Goal: Check status: Check status

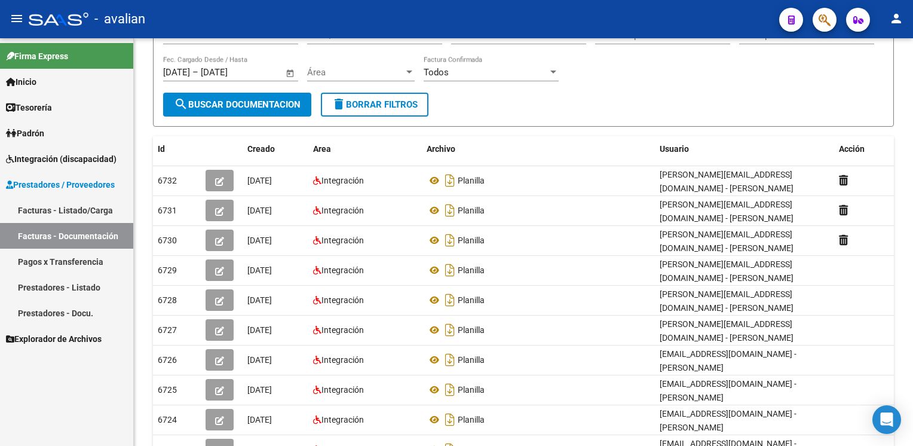
scroll to position [118, 0]
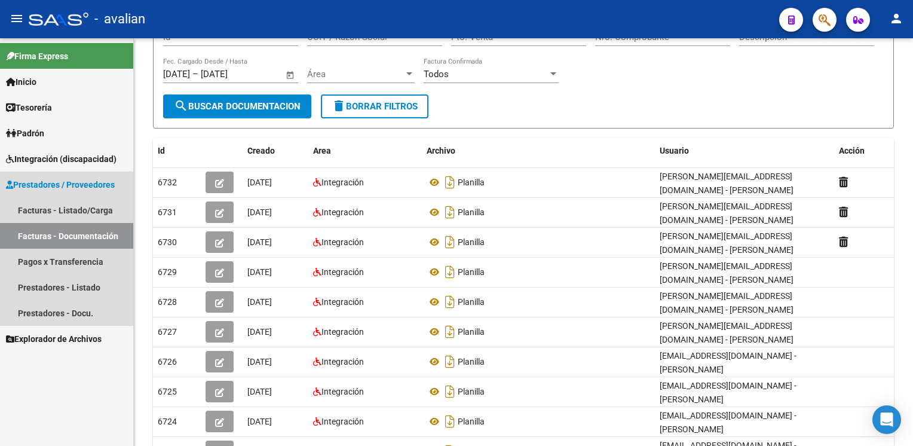
click at [81, 227] on link "Facturas - Documentación" at bounding box center [66, 236] width 133 height 26
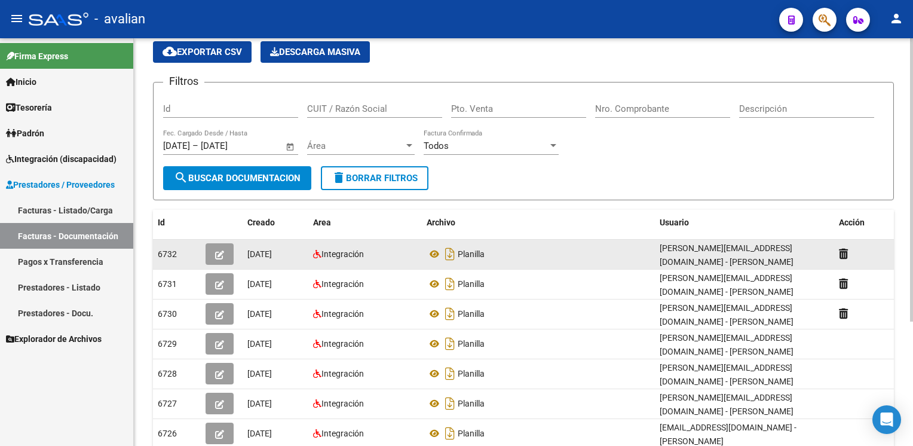
scroll to position [0, 0]
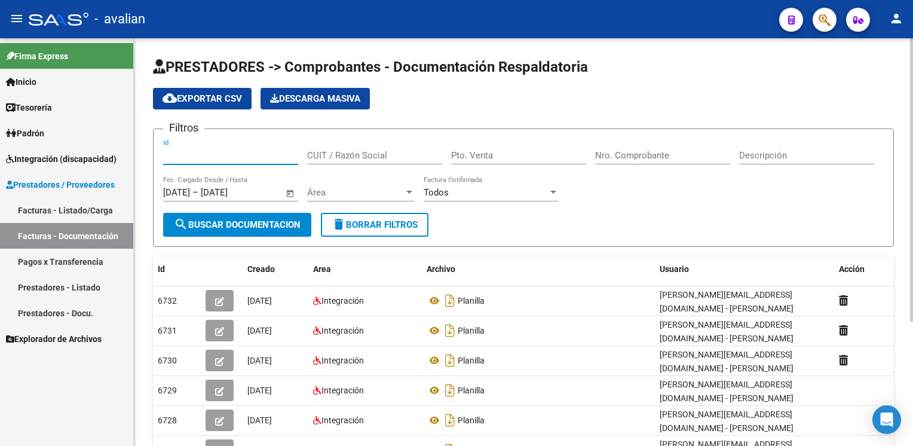
click at [216, 157] on input "Id" at bounding box center [230, 155] width 135 height 11
paste input "27309962007"
type input "27309962007"
click at [363, 190] on span "Área" at bounding box center [355, 192] width 97 height 11
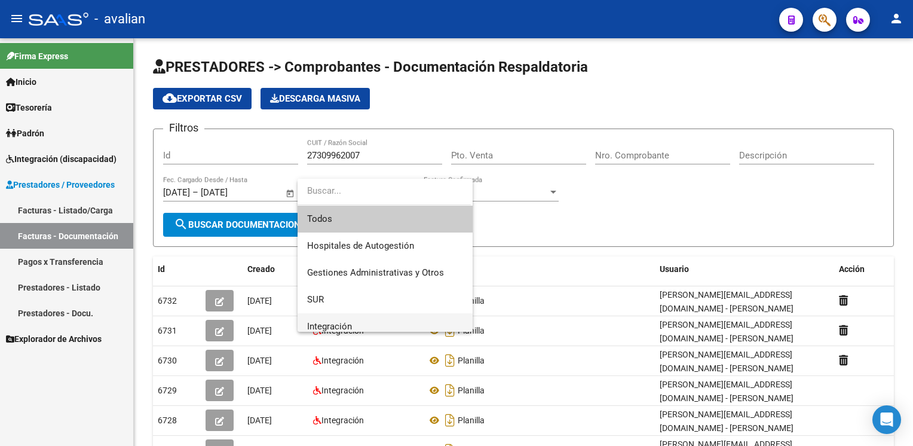
click at [355, 320] on span "Integración" at bounding box center [385, 326] width 156 height 27
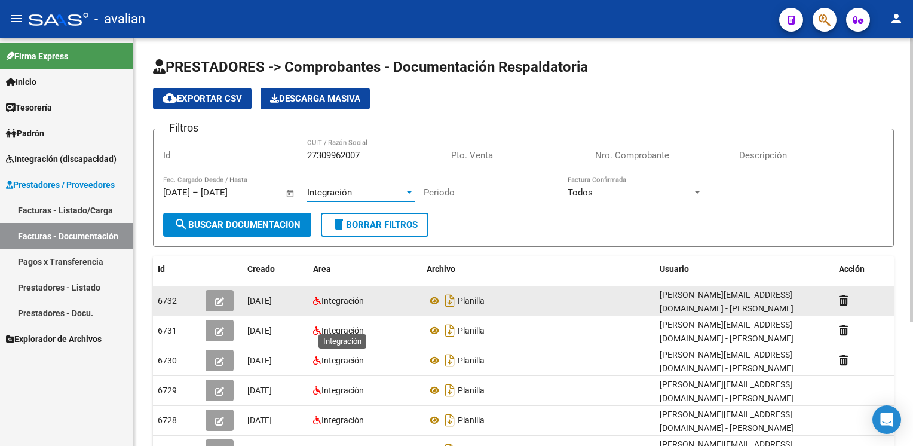
scroll to position [7, 0]
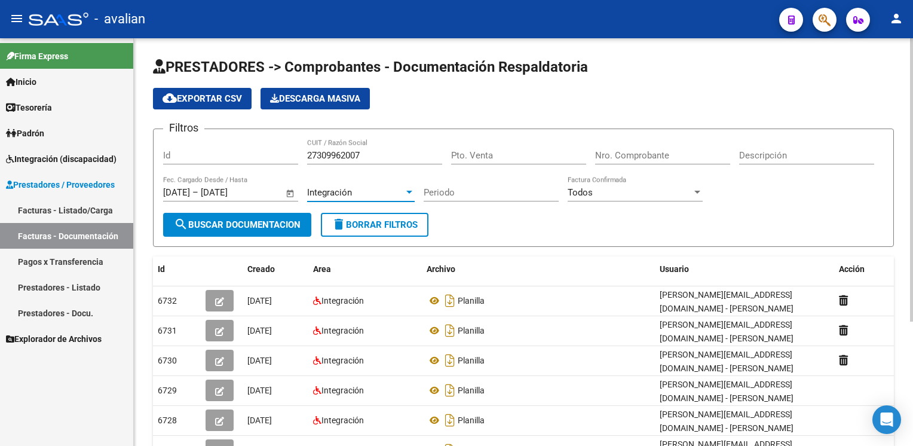
click at [256, 230] on button "search Buscar Documentacion" at bounding box center [237, 225] width 148 height 24
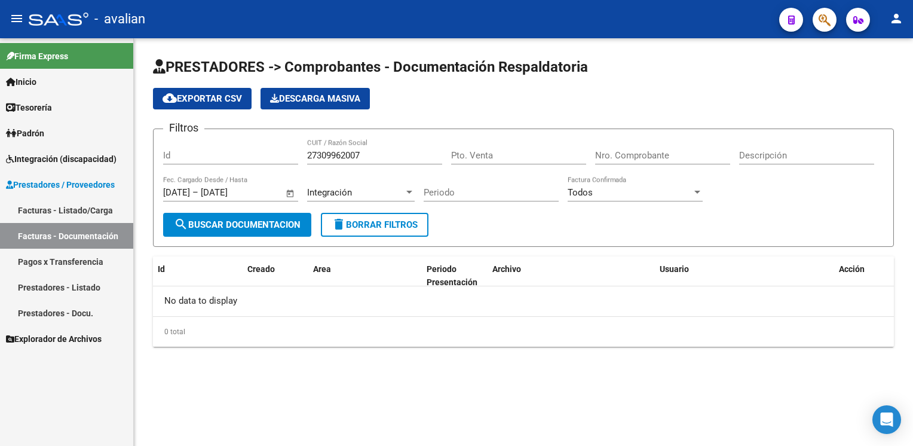
click at [76, 209] on link "Facturas - Listado/Carga" at bounding box center [66, 210] width 133 height 26
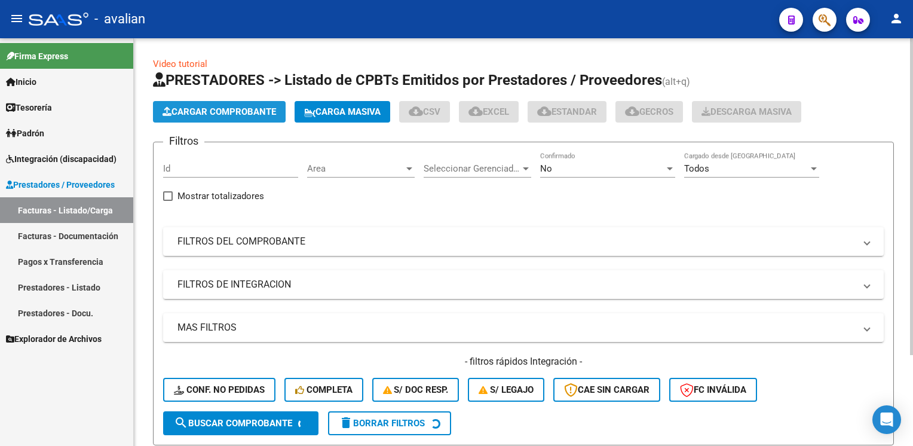
click at [207, 111] on span "Cargar Comprobante" at bounding box center [220, 111] width 114 height 11
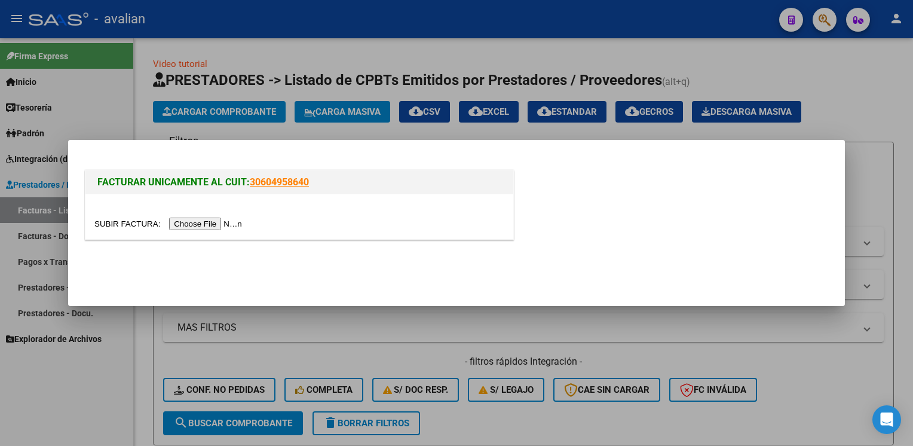
click at [197, 219] on input "file" at bounding box center [169, 224] width 151 height 13
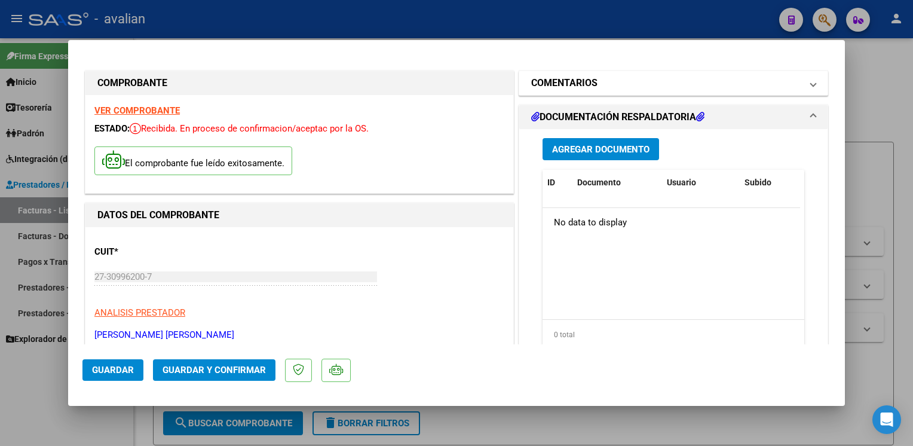
click at [624, 92] on mat-expansion-panel-header "COMENTARIOS" at bounding box center [673, 83] width 308 height 24
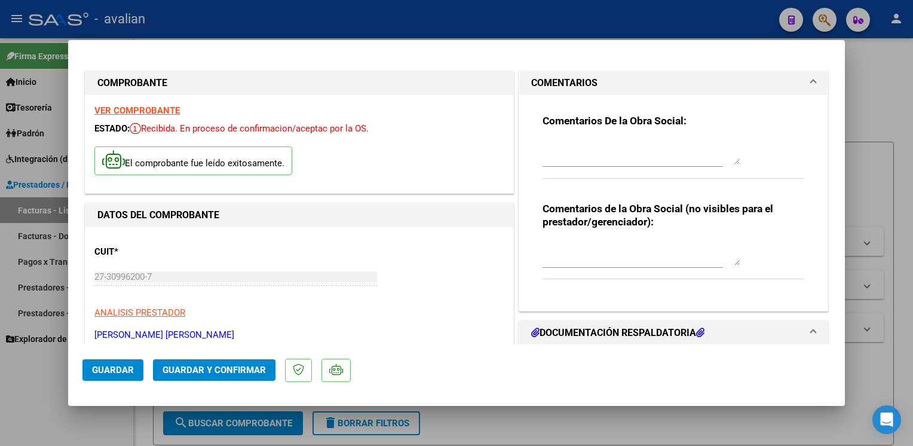
click at [280, 23] on div at bounding box center [456, 223] width 913 height 446
type input "$ 0,00"
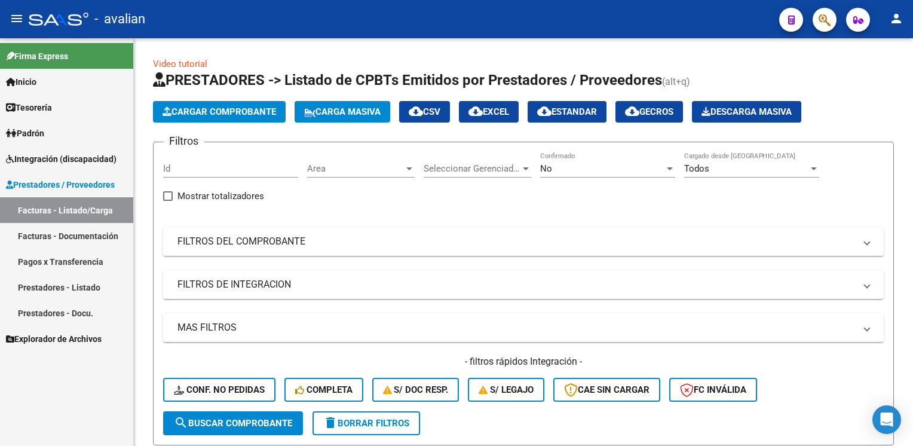
click at [79, 160] on span "Integración (discapacidad)" at bounding box center [61, 158] width 111 height 13
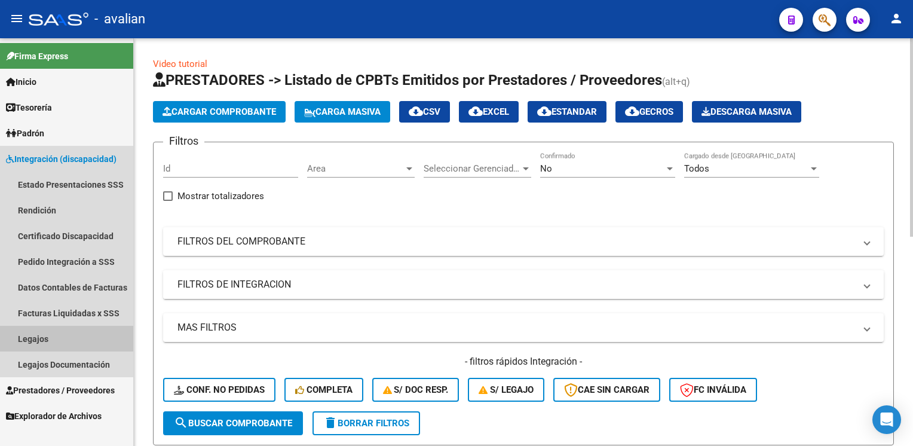
drag, startPoint x: 39, startPoint y: 342, endPoint x: 208, endPoint y: 271, distance: 182.9
click at [41, 342] on link "Legajos" at bounding box center [66, 339] width 133 height 26
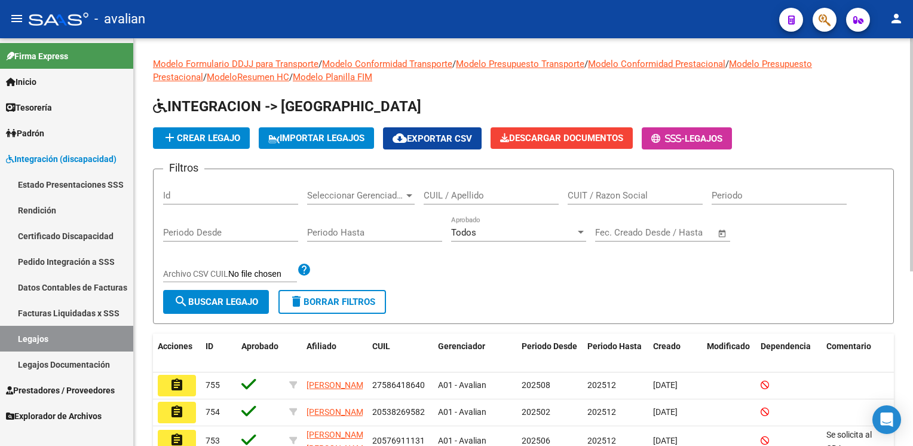
click at [188, 203] on div "Id" at bounding box center [230, 192] width 135 height 26
paste input "27233780613"
type input "27233780613"
click at [221, 296] on span "search Buscar Legajo" at bounding box center [216, 301] width 84 height 11
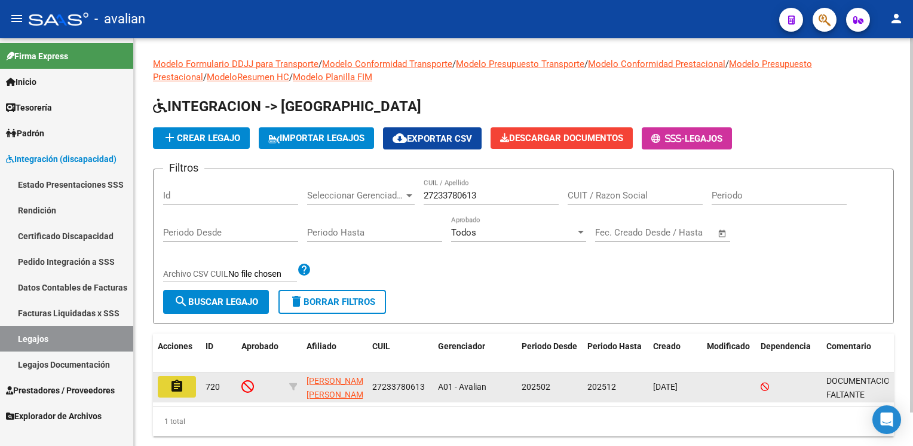
click at [180, 385] on mat-icon "assignment" at bounding box center [177, 386] width 14 height 14
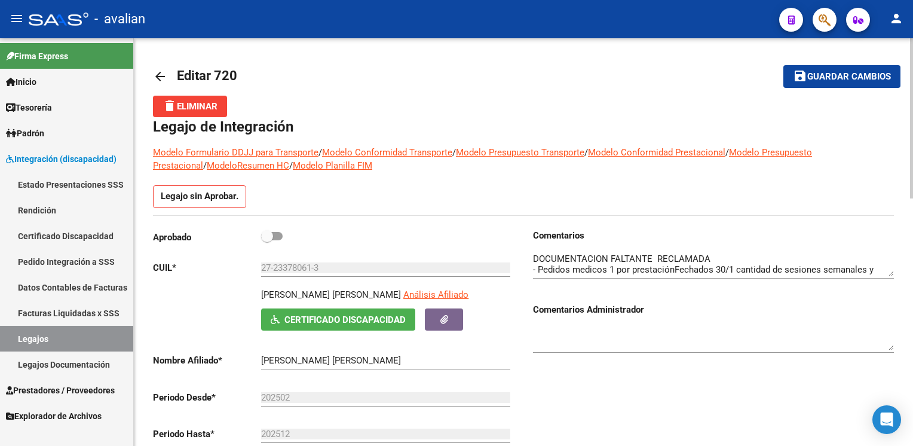
click at [162, 76] on mat-icon "arrow_back" at bounding box center [160, 76] width 14 height 14
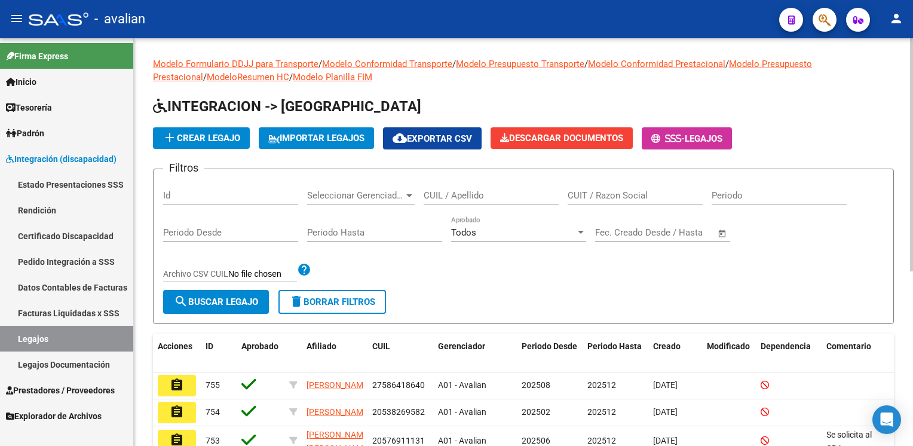
click at [54, 336] on link "Legajos" at bounding box center [66, 339] width 133 height 26
click at [180, 195] on input "Id" at bounding box center [230, 195] width 135 height 11
paste input "23378061"
type input "23378061"
click at [238, 292] on button "search Buscar Legajo" at bounding box center [216, 302] width 106 height 24
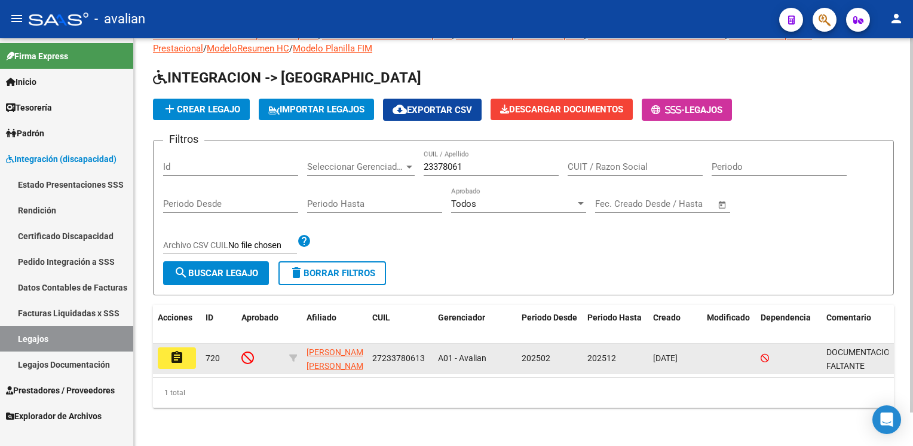
click at [182, 350] on mat-icon "assignment" at bounding box center [177, 357] width 14 height 14
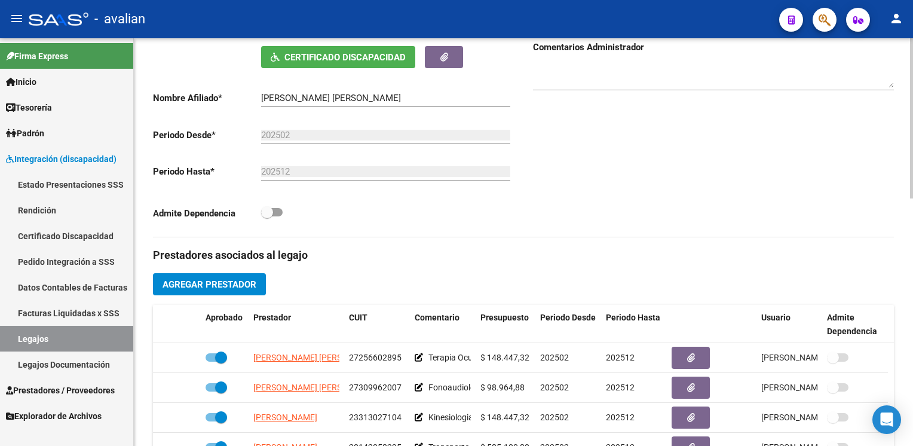
scroll to position [299, 0]
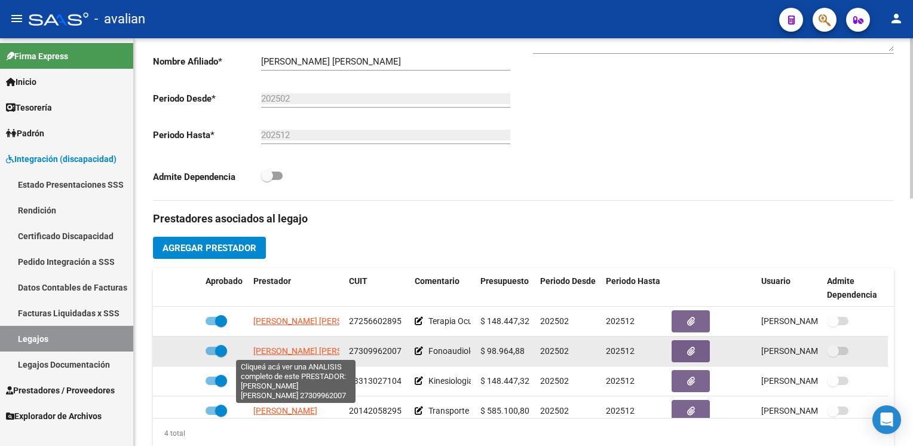
click at [268, 355] on span "[PERSON_NAME] [PERSON_NAME]" at bounding box center [318, 351] width 130 height 10
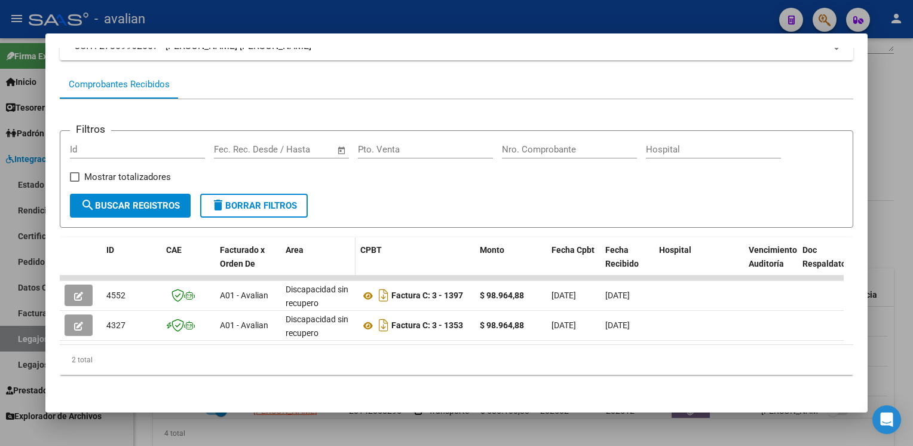
scroll to position [103, 0]
click at [505, 24] on div at bounding box center [456, 223] width 913 height 446
